Goal: Check status: Check status

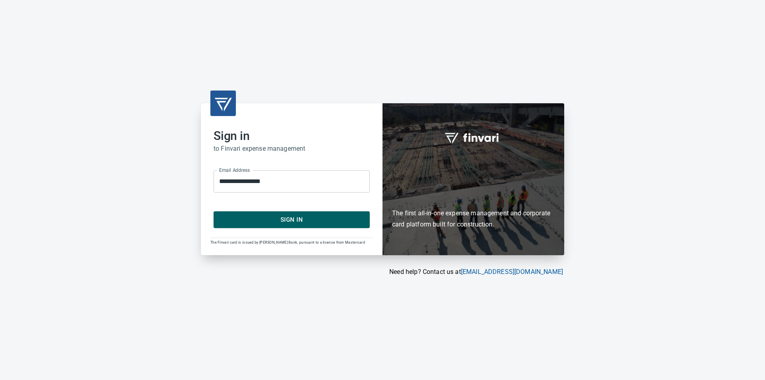
click at [324, 224] on span "Sign In" at bounding box center [291, 219] width 139 height 10
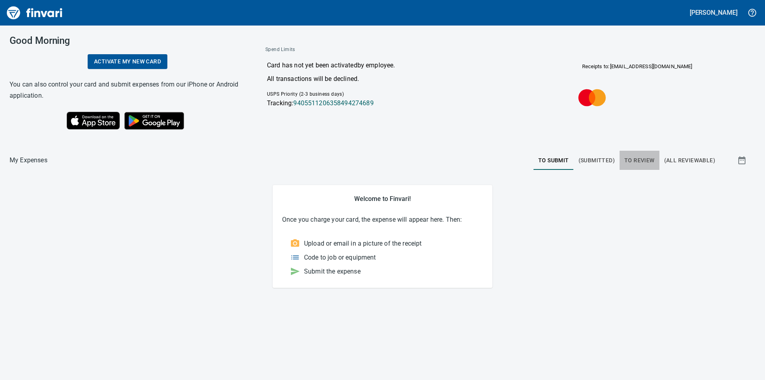
click at [636, 161] on span "To Review" at bounding box center [640, 160] width 30 height 10
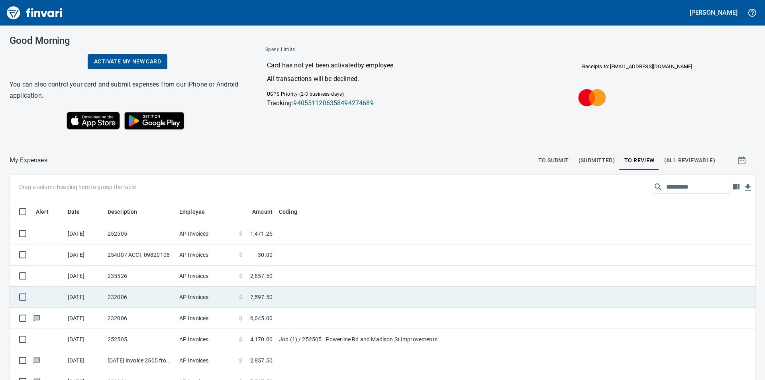
scroll to position [40, 0]
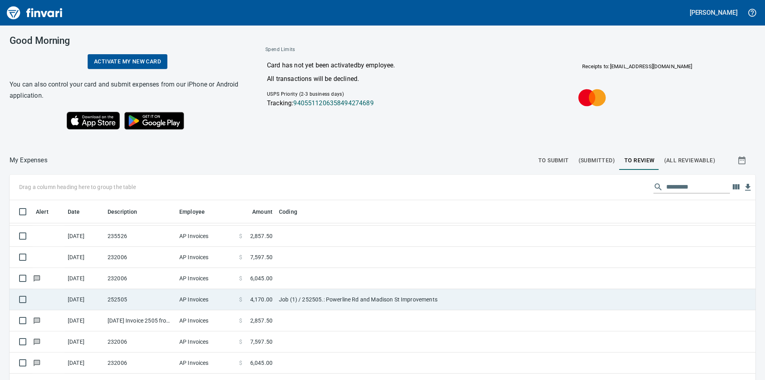
click at [279, 299] on td "Job (1) / 252505.: Powerline Rd and Madison St Improvements" at bounding box center [375, 299] width 199 height 21
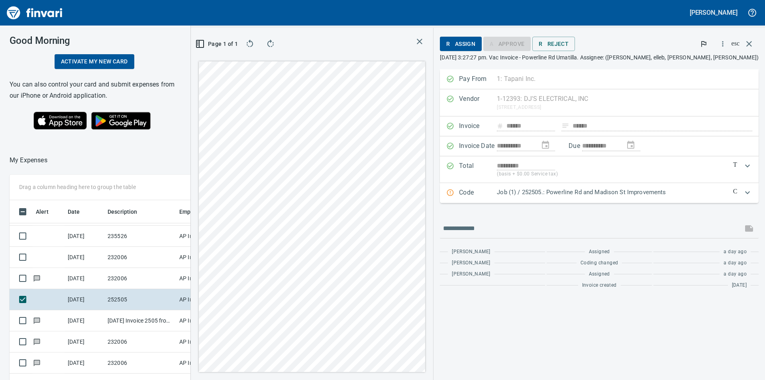
scroll to position [286, 529]
click at [752, 43] on icon "button" at bounding box center [750, 44] width 10 height 10
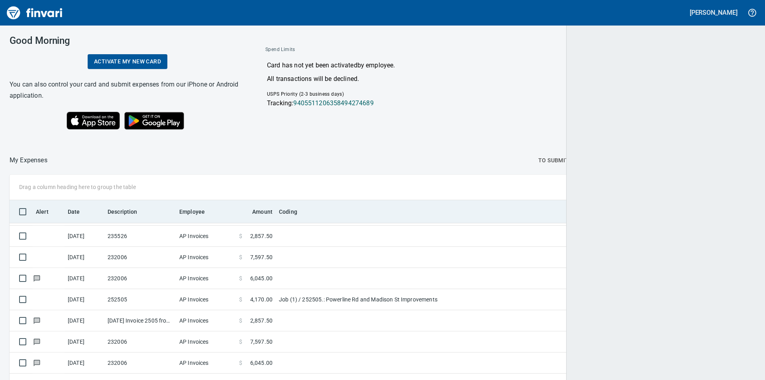
scroll to position [286, 728]
